Goal: Find specific page/section: Find specific page/section

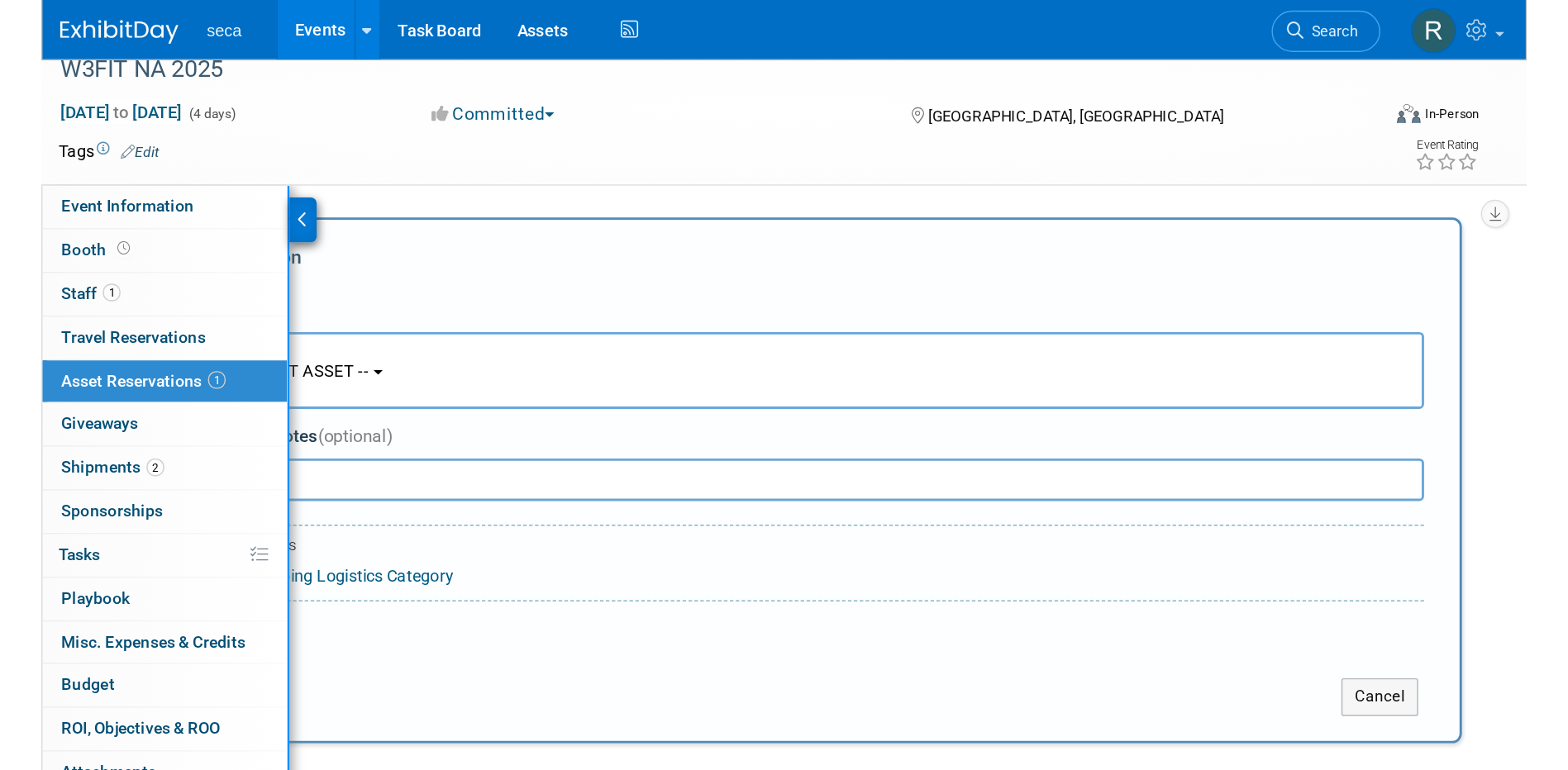
scroll to position [16, 0]
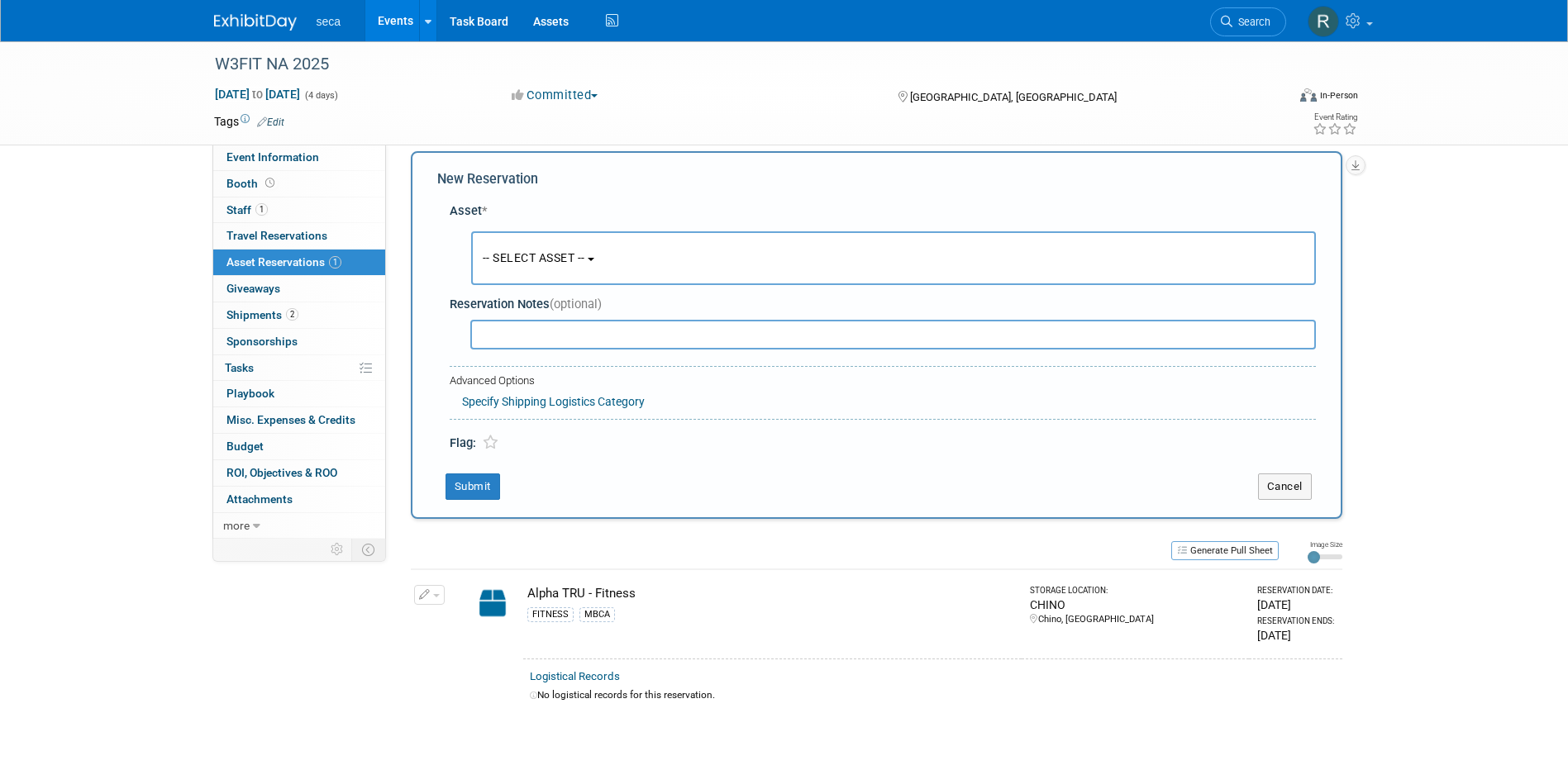
click at [393, 24] on link "Events" at bounding box center [395, 21] width 61 height 42
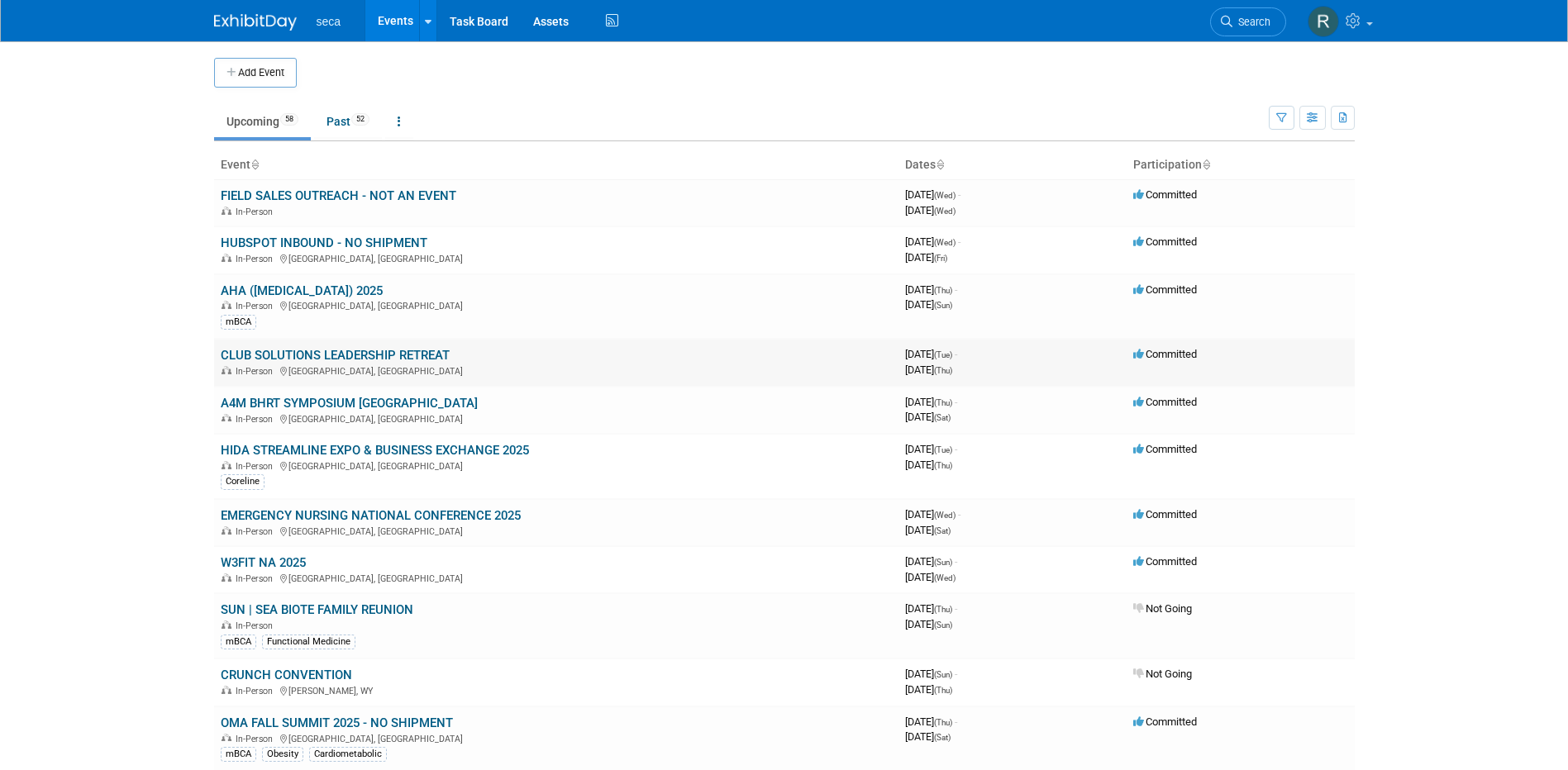
click at [319, 354] on link "CLUB SOLUTIONS LEADERSHIP RETREAT" at bounding box center [334, 355] width 229 height 15
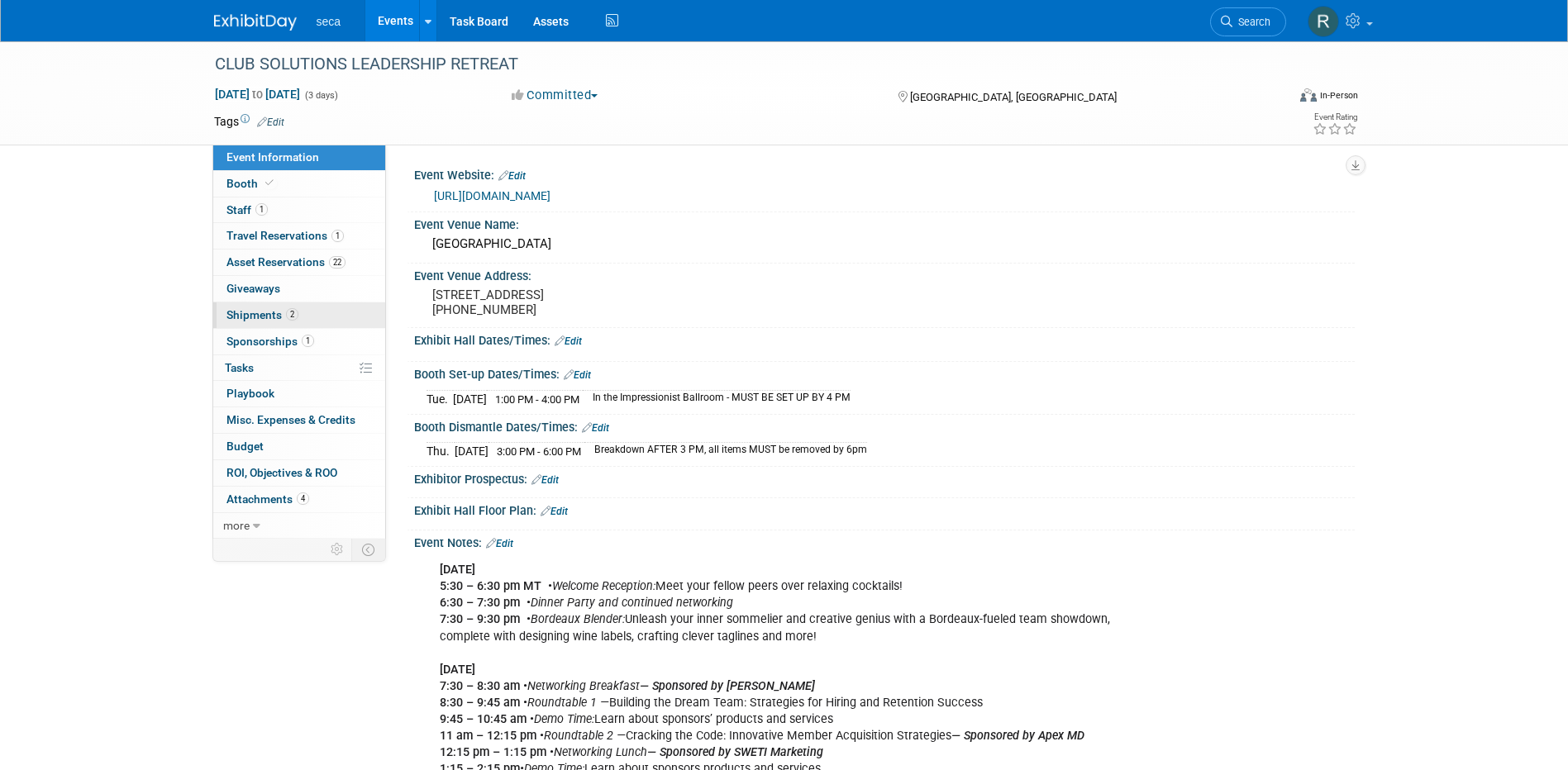
click at [265, 319] on span "Shipments 2" at bounding box center [262, 315] width 71 height 13
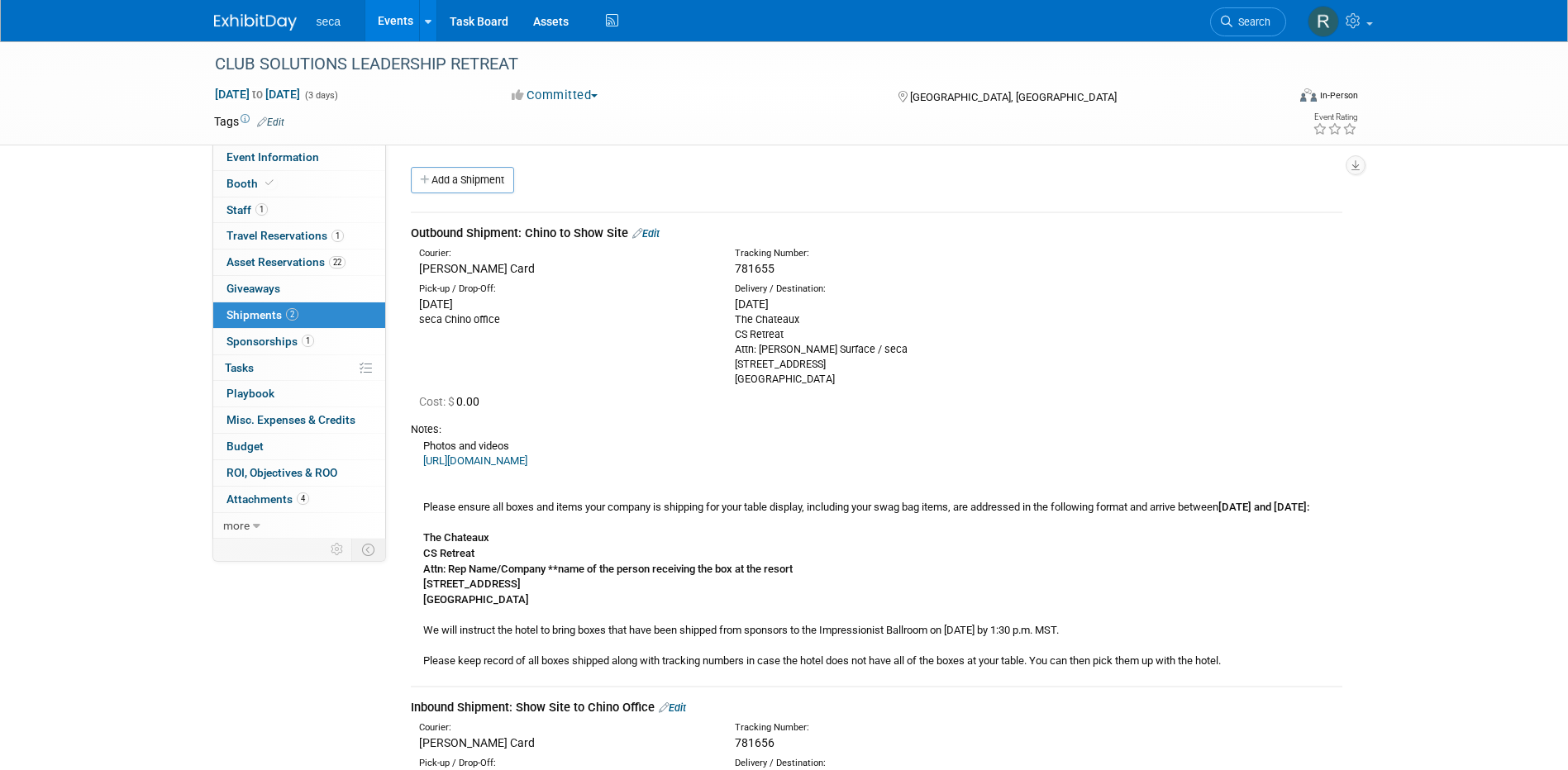
scroll to position [82, 0]
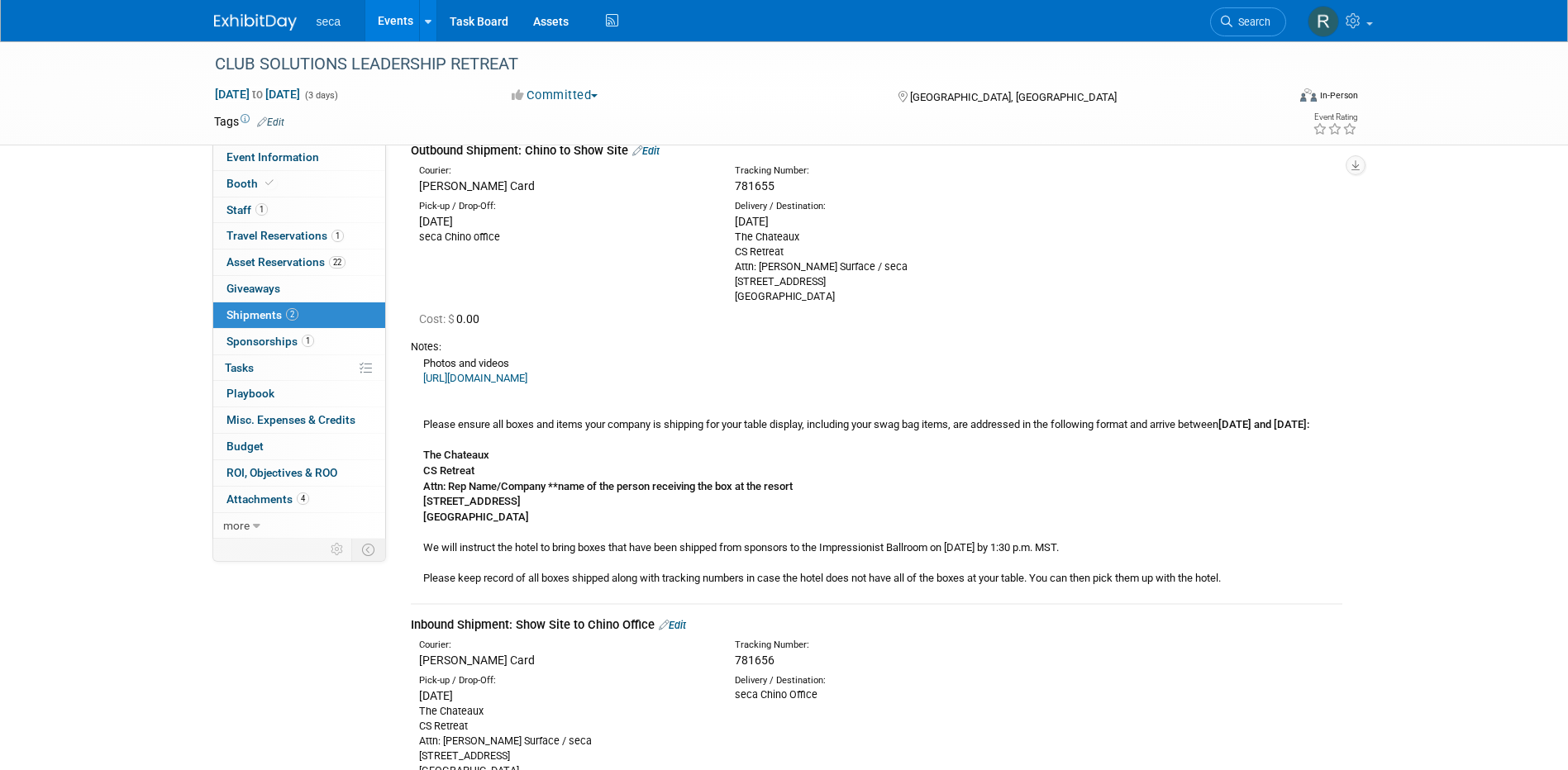
click at [749, 186] on span "781655" at bounding box center [754, 186] width 40 height 13
copy span "781655"
click at [401, 25] on link "Events" at bounding box center [395, 21] width 61 height 42
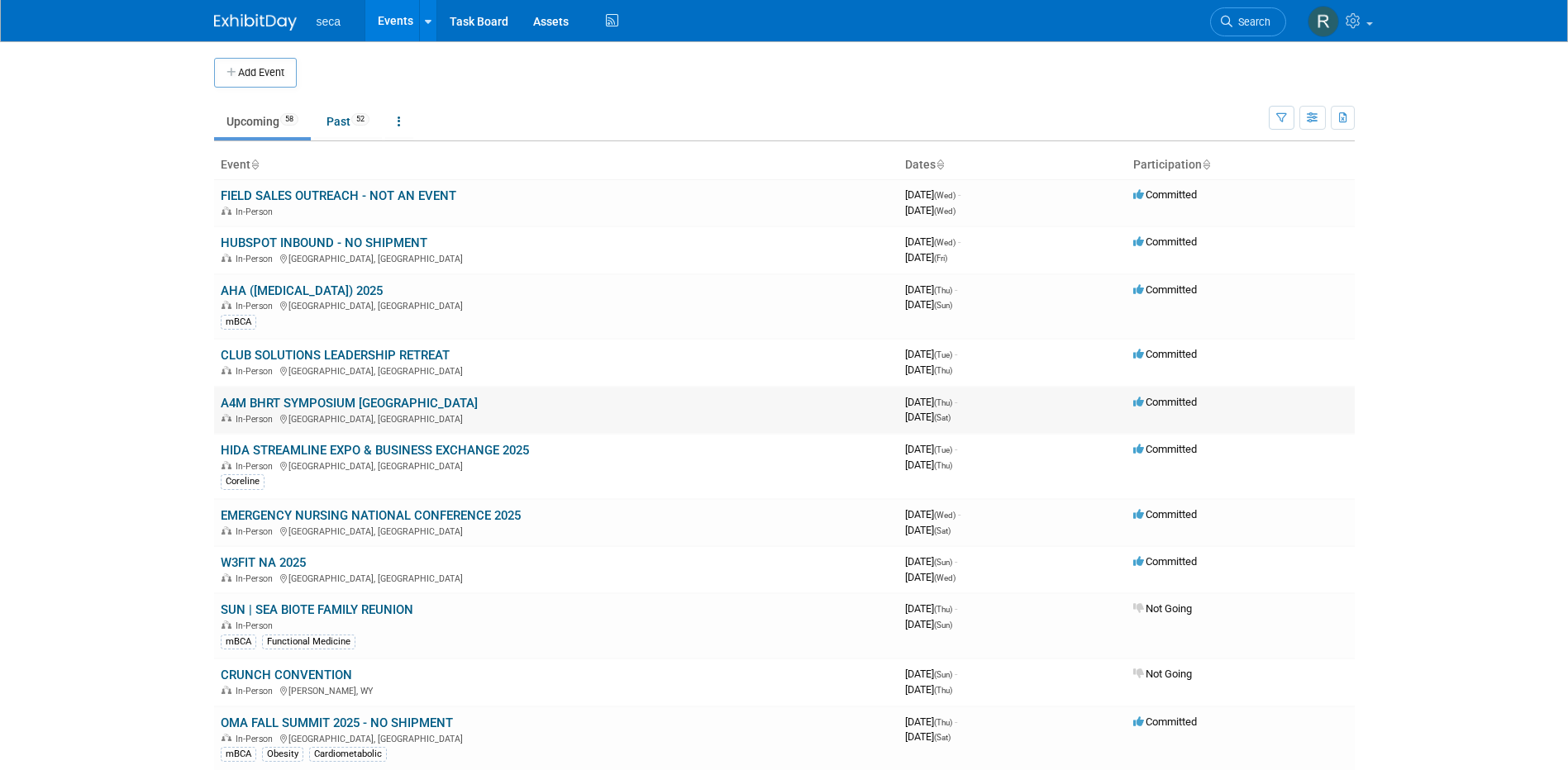
click at [325, 401] on link "A4M BHRT SYMPOSIUM [GEOGRAPHIC_DATA]" at bounding box center [348, 403] width 257 height 15
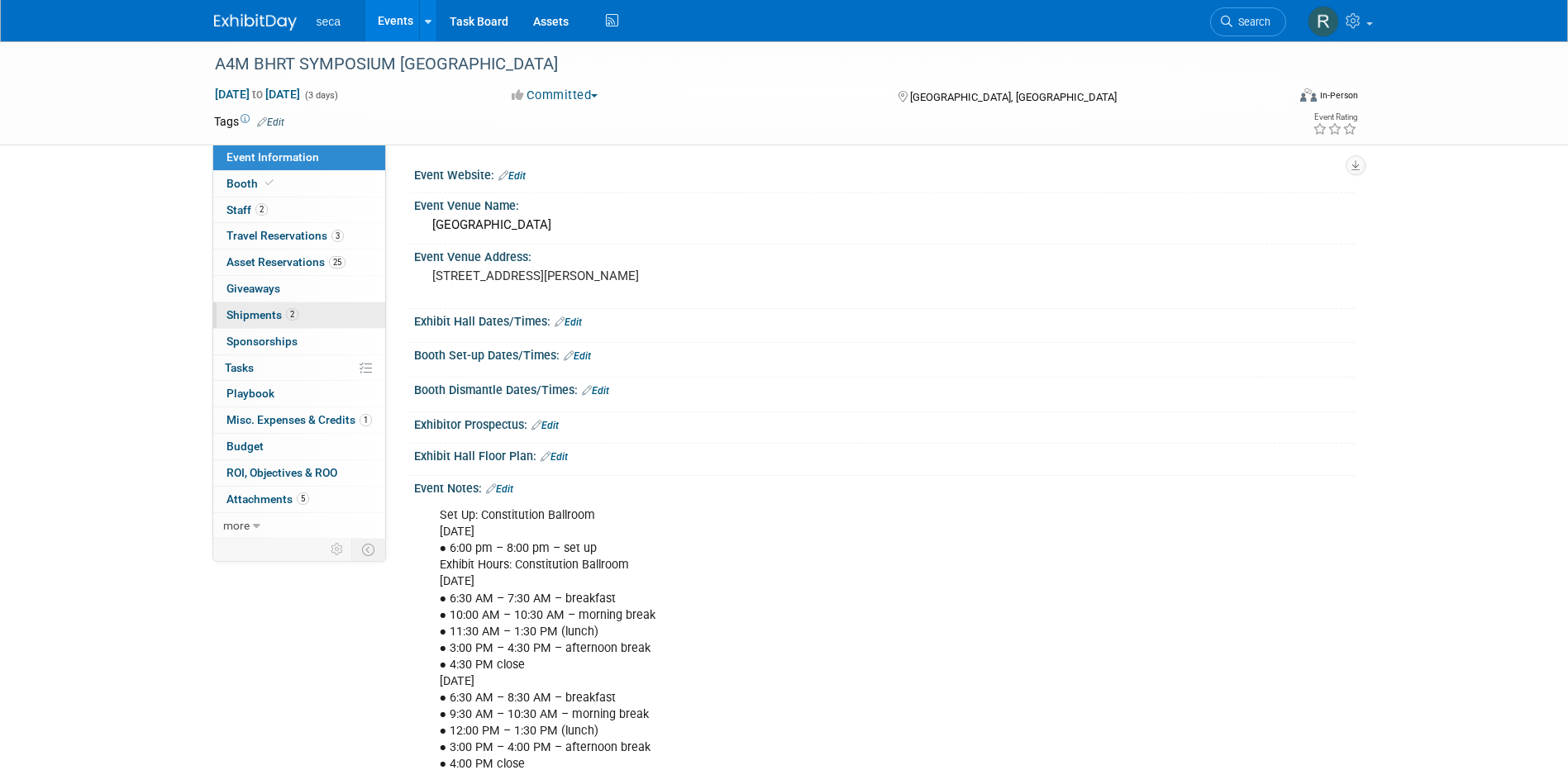
click at [264, 314] on span "Shipments 2" at bounding box center [262, 315] width 71 height 13
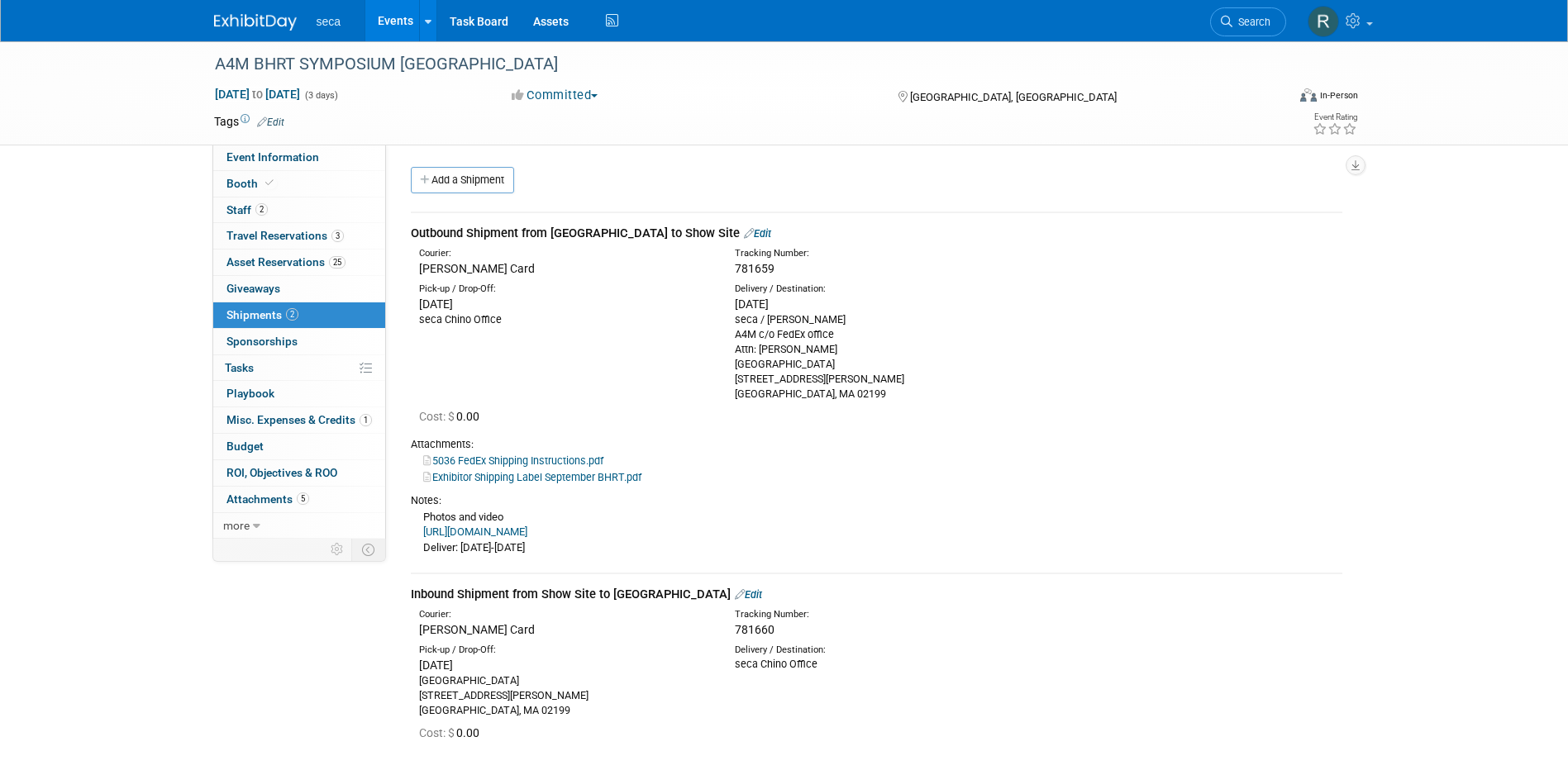
click at [754, 266] on span "781659" at bounding box center [754, 268] width 40 height 13
